Goal: Navigation & Orientation: Understand site structure

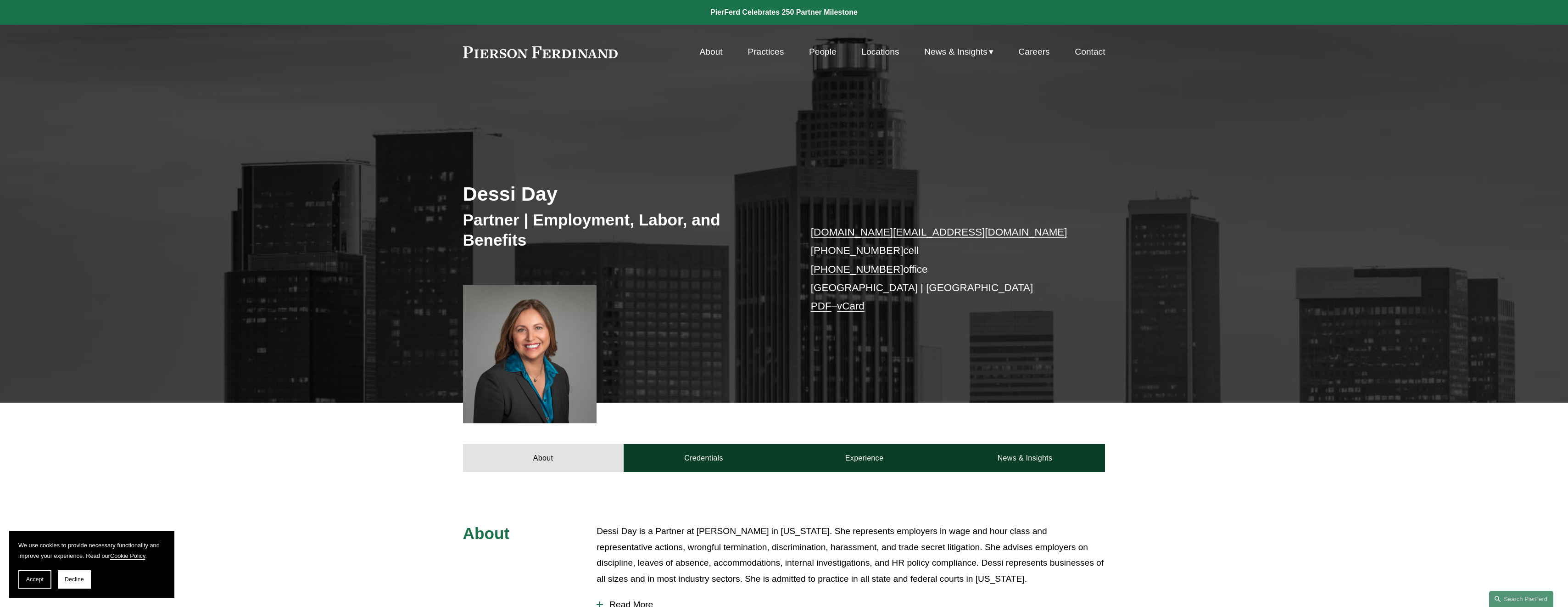
click at [702, 55] on link "About" at bounding box center [712, 52] width 23 height 18
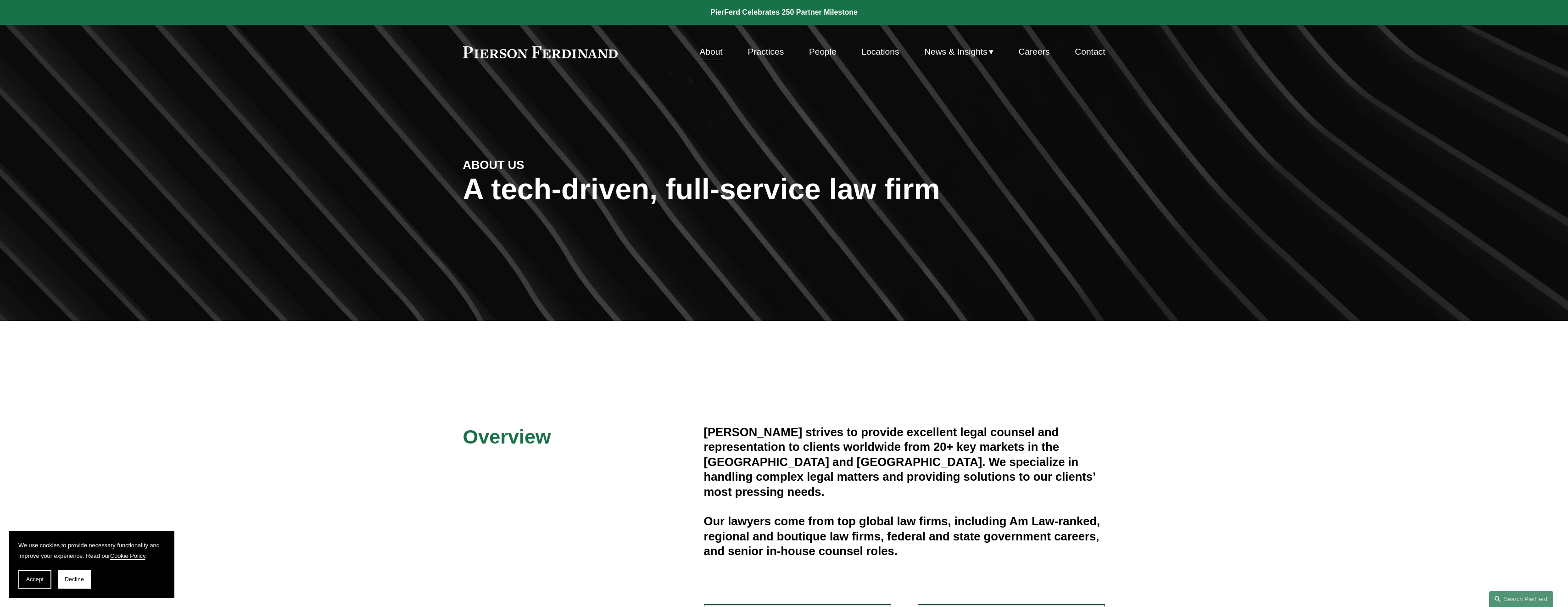
click at [868, 51] on link "Locations" at bounding box center [880, 52] width 38 height 18
